Goal: Task Accomplishment & Management: Use online tool/utility

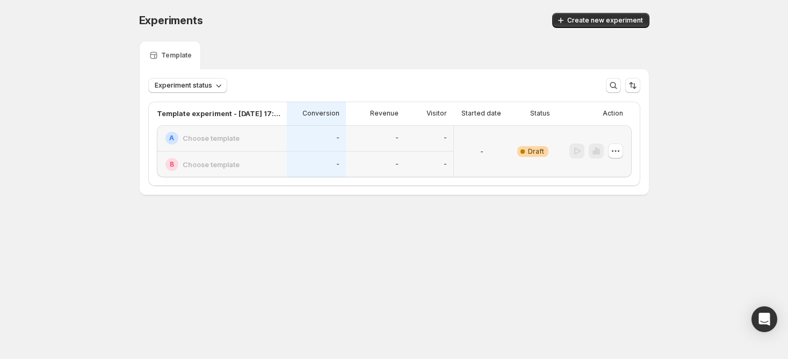
click at [250, 144] on div "A Choose template" at bounding box center [222, 138] width 130 height 26
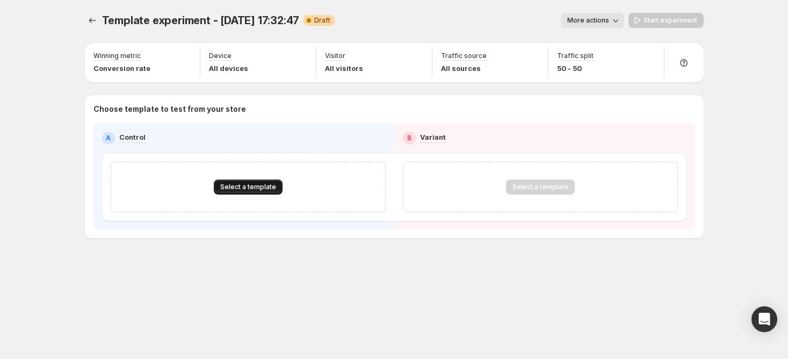
click at [260, 186] on span "Select a template" at bounding box center [248, 187] width 56 height 9
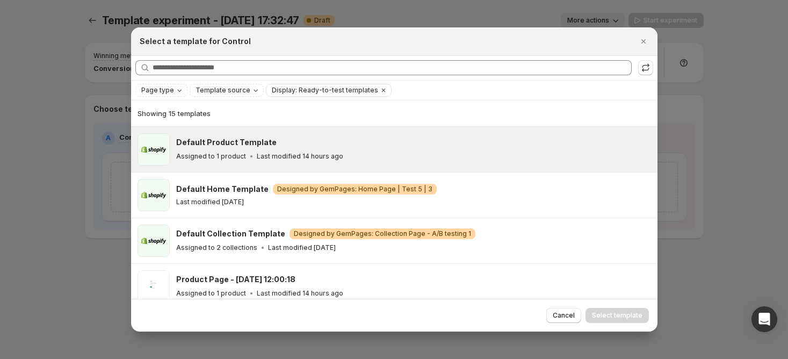
click at [262, 159] on p "Last modified 14 hours ago" at bounding box center [300, 156] width 86 height 9
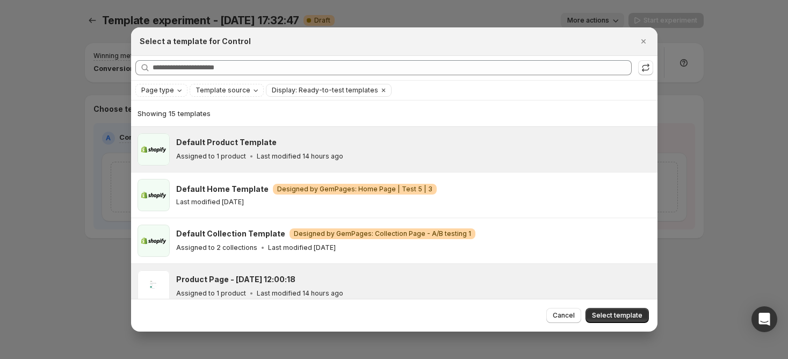
click at [484, 274] on div "Product Page - [DATE] 12:00:18" at bounding box center [411, 279] width 471 height 11
click at [554, 151] on div "Assigned to 1 product Last modified 14 hours ago" at bounding box center [411, 156] width 471 height 11
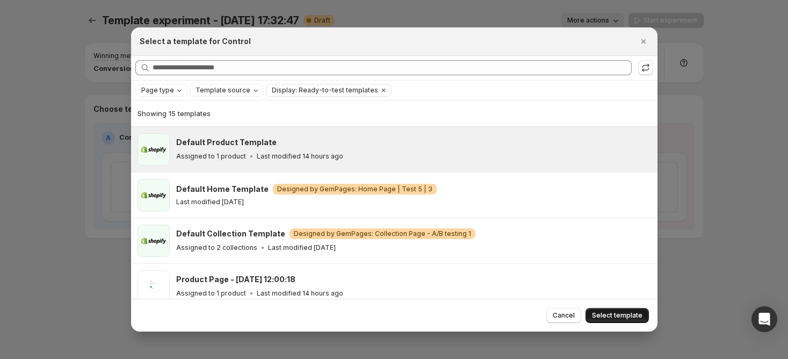
click at [593, 317] on button "Select template" at bounding box center [616, 315] width 63 height 15
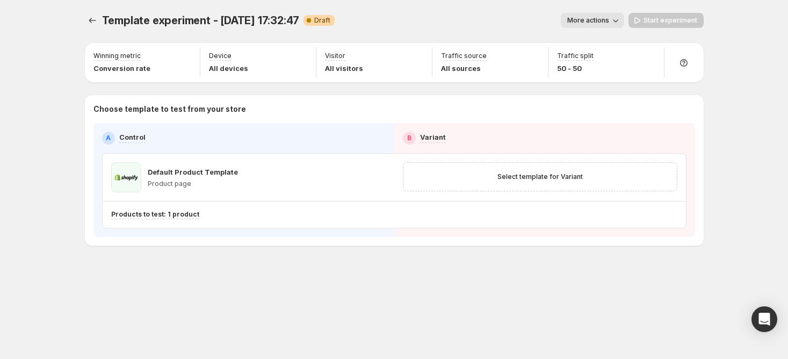
click at [569, 23] on button "More actions" at bounding box center [592, 20] width 63 height 15
click at [449, 13] on div "More actions" at bounding box center [483, 20] width 280 height 15
click at [96, 24] on icon "Experiments" at bounding box center [92, 20] width 11 height 11
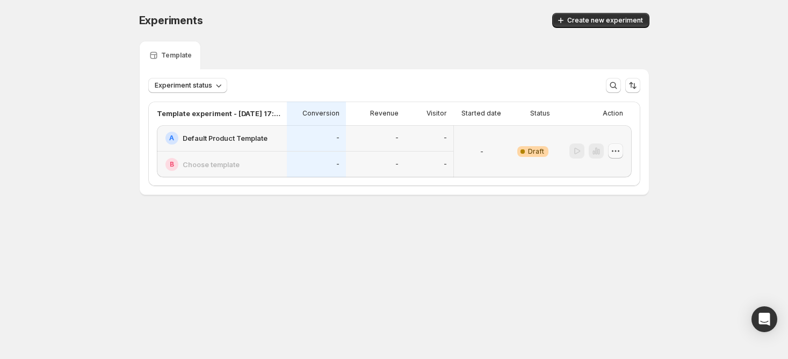
click at [614, 151] on icon "button" at bounding box center [615, 151] width 11 height 11
click at [598, 220] on button "Delete" at bounding box center [615, 227] width 72 height 17
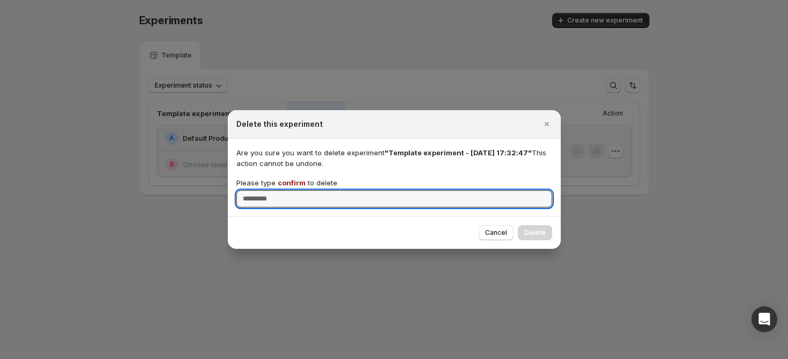
click at [289, 178] on span "confirm" at bounding box center [292, 182] width 28 height 9
click at [289, 190] on input "Please type confirm to delete" at bounding box center [394, 198] width 316 height 17
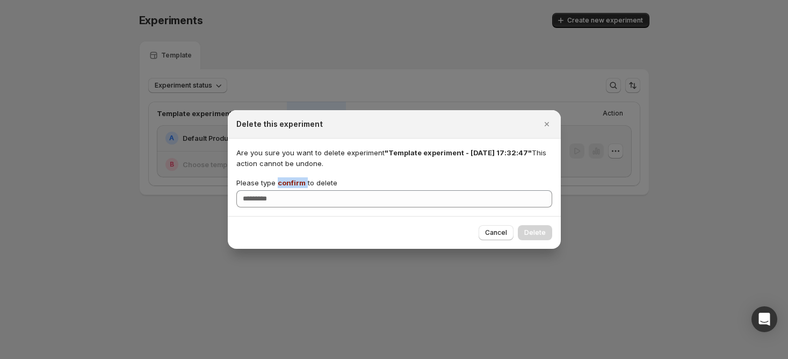
click at [289, 178] on span "confirm" at bounding box center [292, 182] width 28 height 9
click at [289, 190] on input "Please type confirm to delete" at bounding box center [394, 198] width 316 height 17
copy p "confirm"
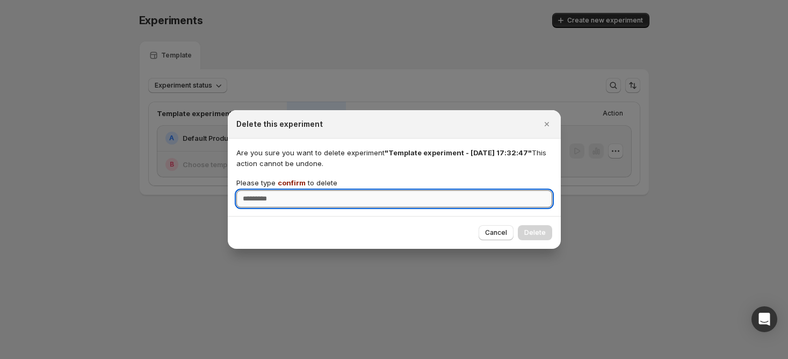
click at [297, 203] on input "Please type confirm to delete" at bounding box center [394, 198] width 316 height 17
paste input "*******"
type input "*******"
click at [539, 228] on span "Delete" at bounding box center [534, 232] width 21 height 9
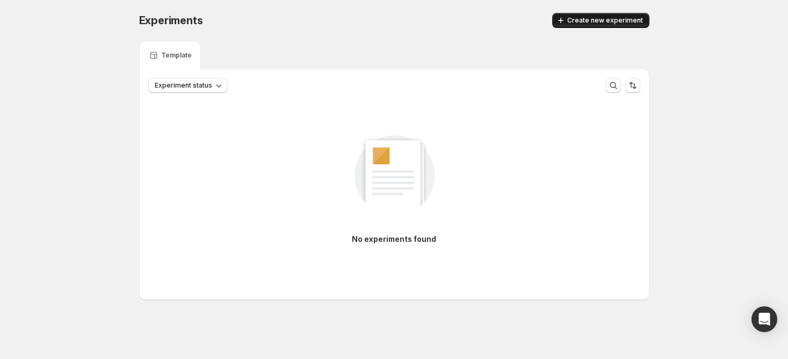
click at [601, 20] on span "Create new experiment" at bounding box center [605, 20] width 76 height 9
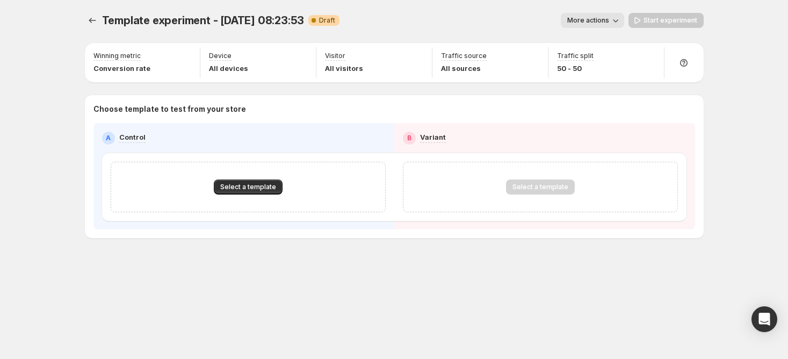
click at [272, 144] on div "A Control" at bounding box center [244, 138] width 284 height 13
click at [243, 199] on div "Select a template" at bounding box center [248, 187] width 275 height 50
click at [246, 186] on span "Select a template" at bounding box center [248, 187] width 56 height 9
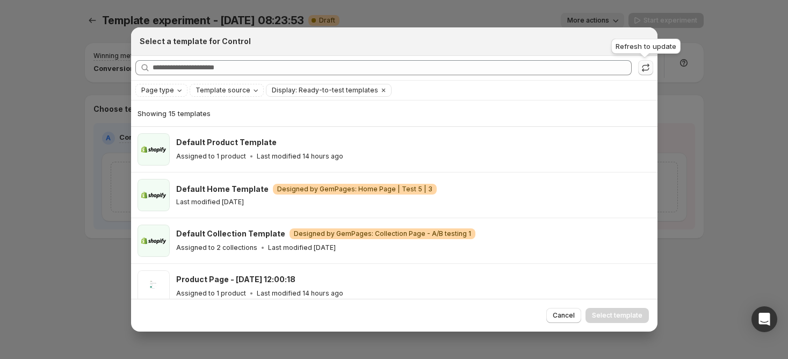
click at [640, 68] on icon ":r11:" at bounding box center [645, 67] width 11 height 11
click at [648, 42] on icon "Close" at bounding box center [643, 41] width 11 height 11
